Goal: Task Accomplishment & Management: Manage account settings

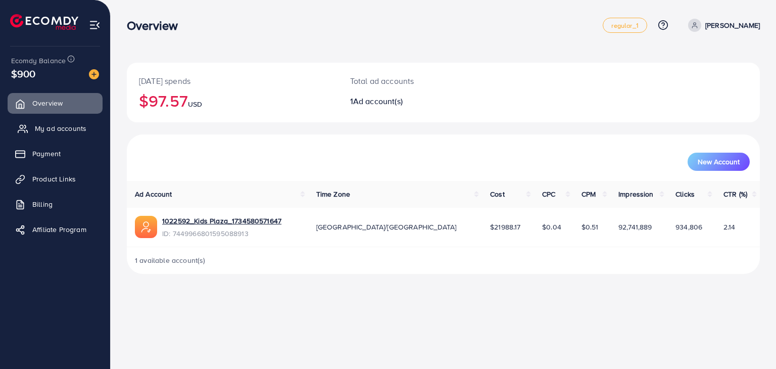
click at [50, 129] on span "My ad accounts" at bounding box center [61, 128] width 52 height 10
